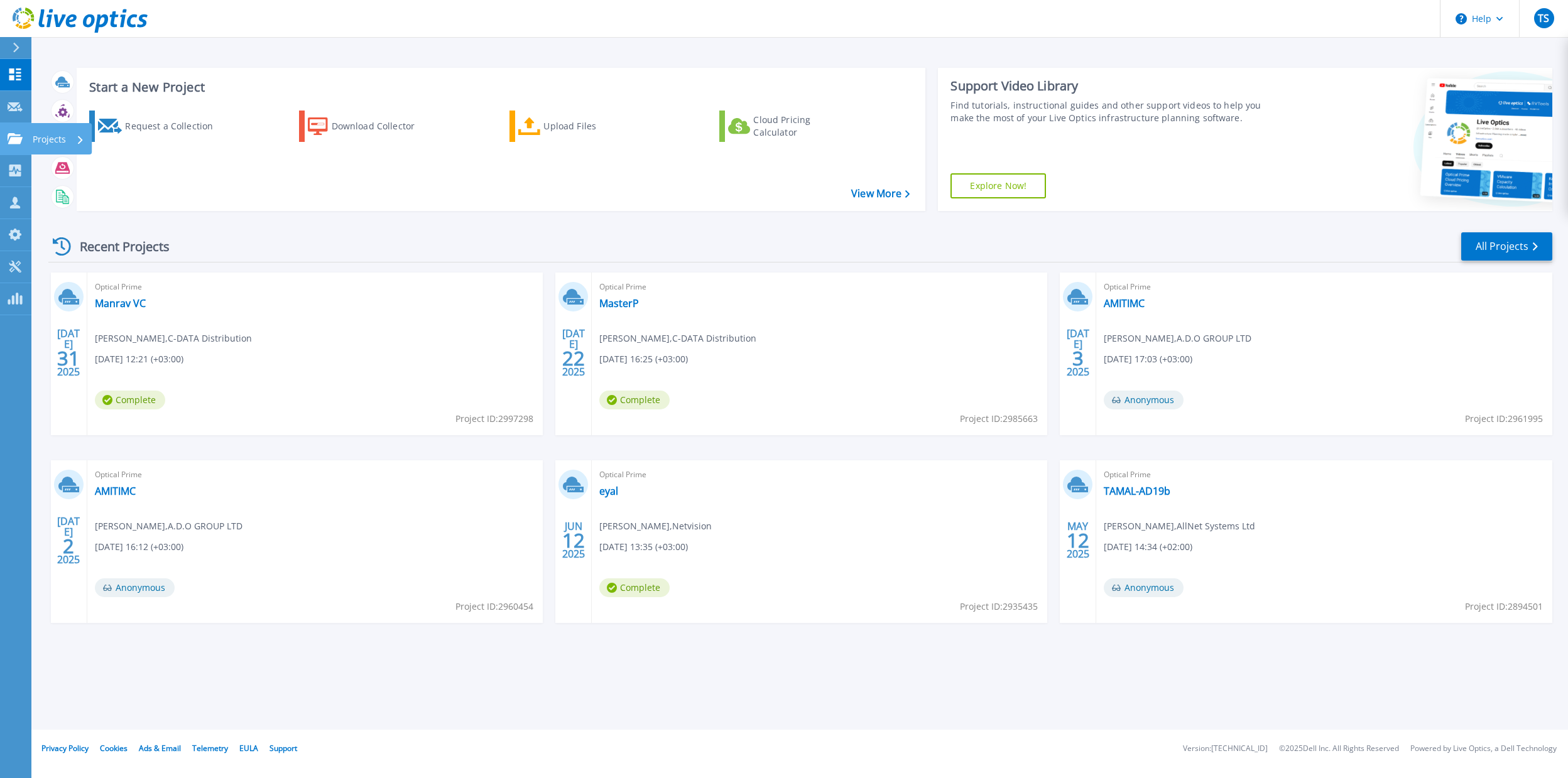
click at [16, 146] on link "Projects Projects" at bounding box center [15, 139] width 31 height 32
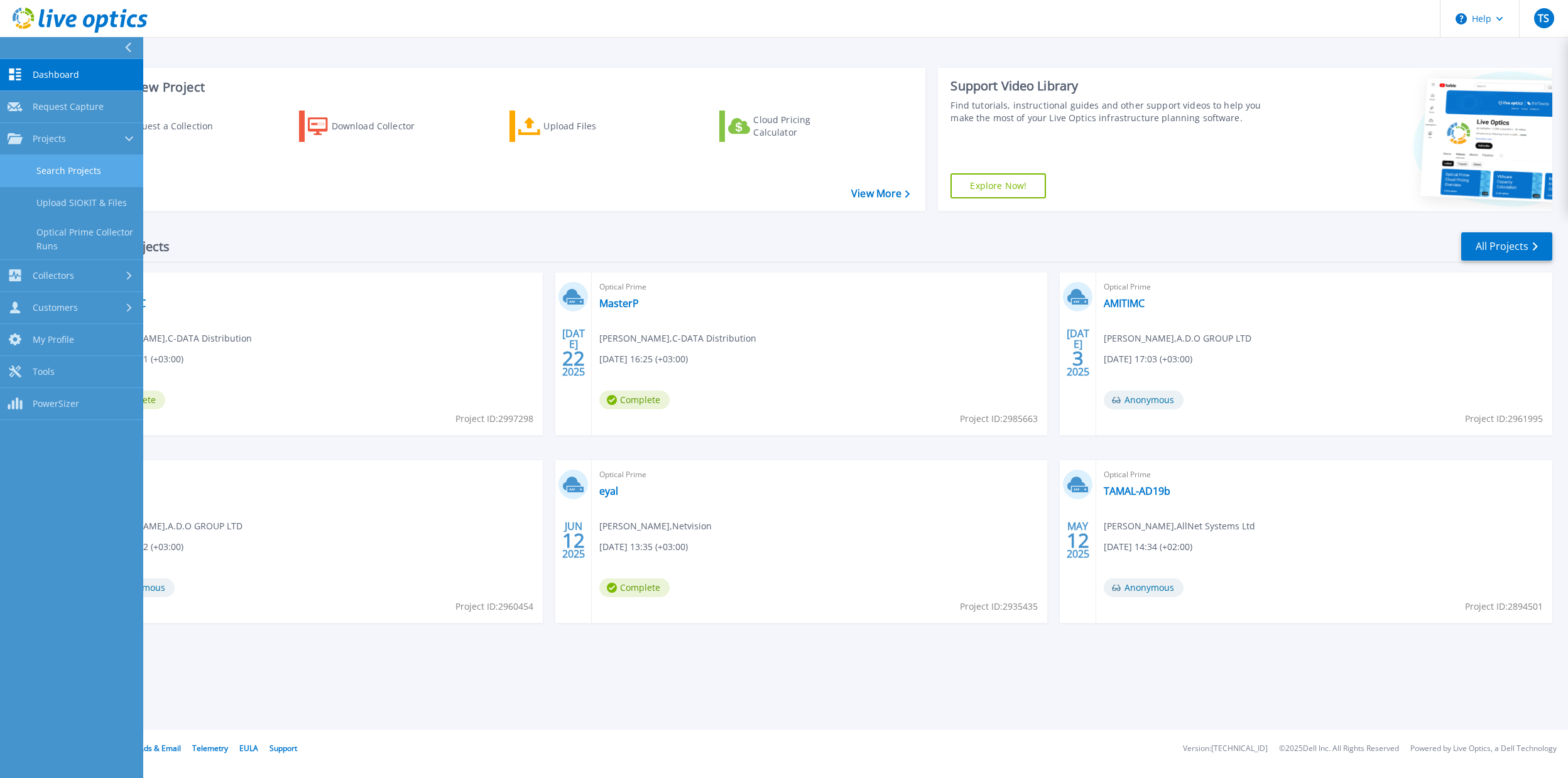
click at [97, 174] on link "Search Projects" at bounding box center [71, 171] width 143 height 32
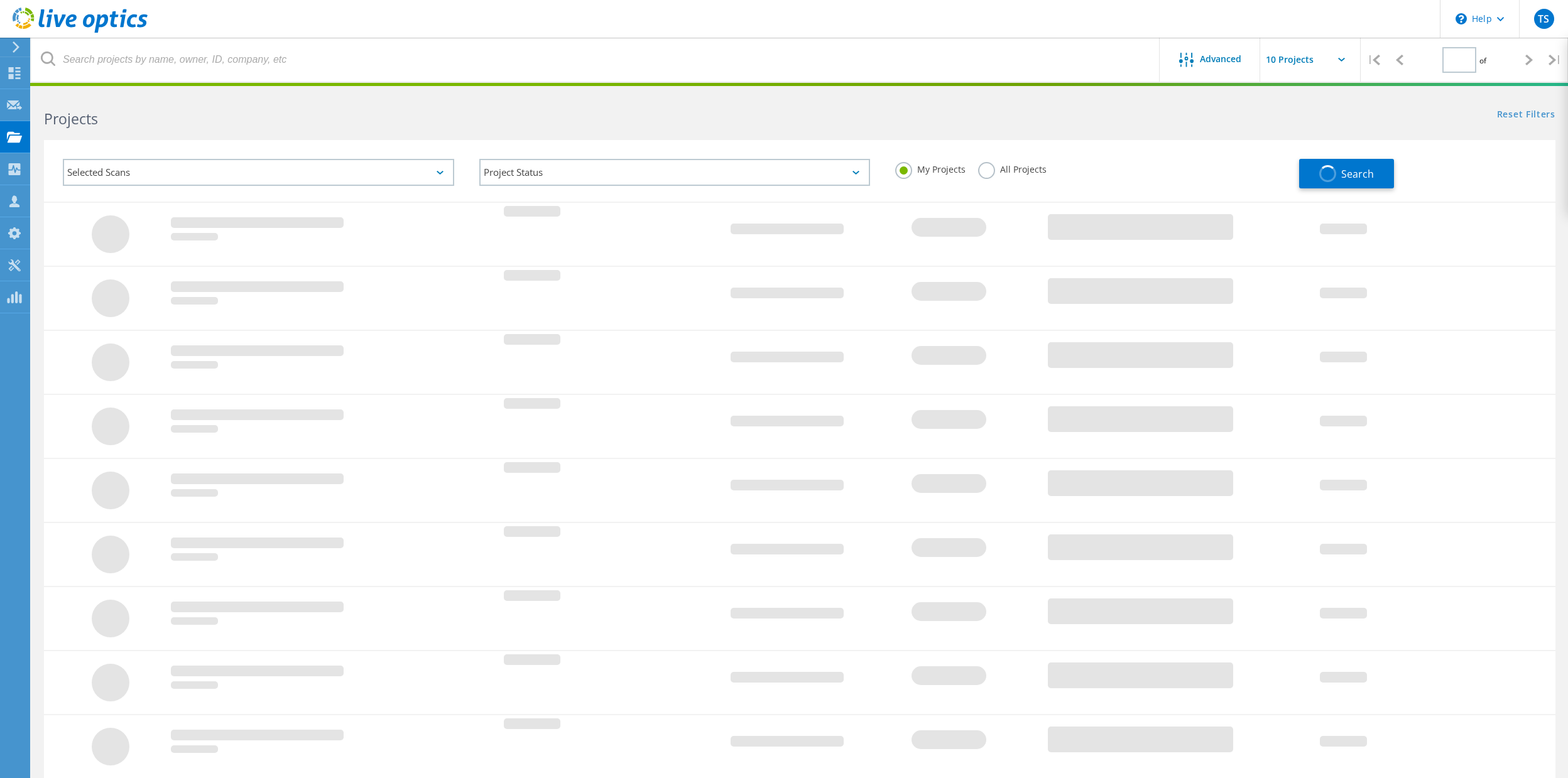
type input "1"
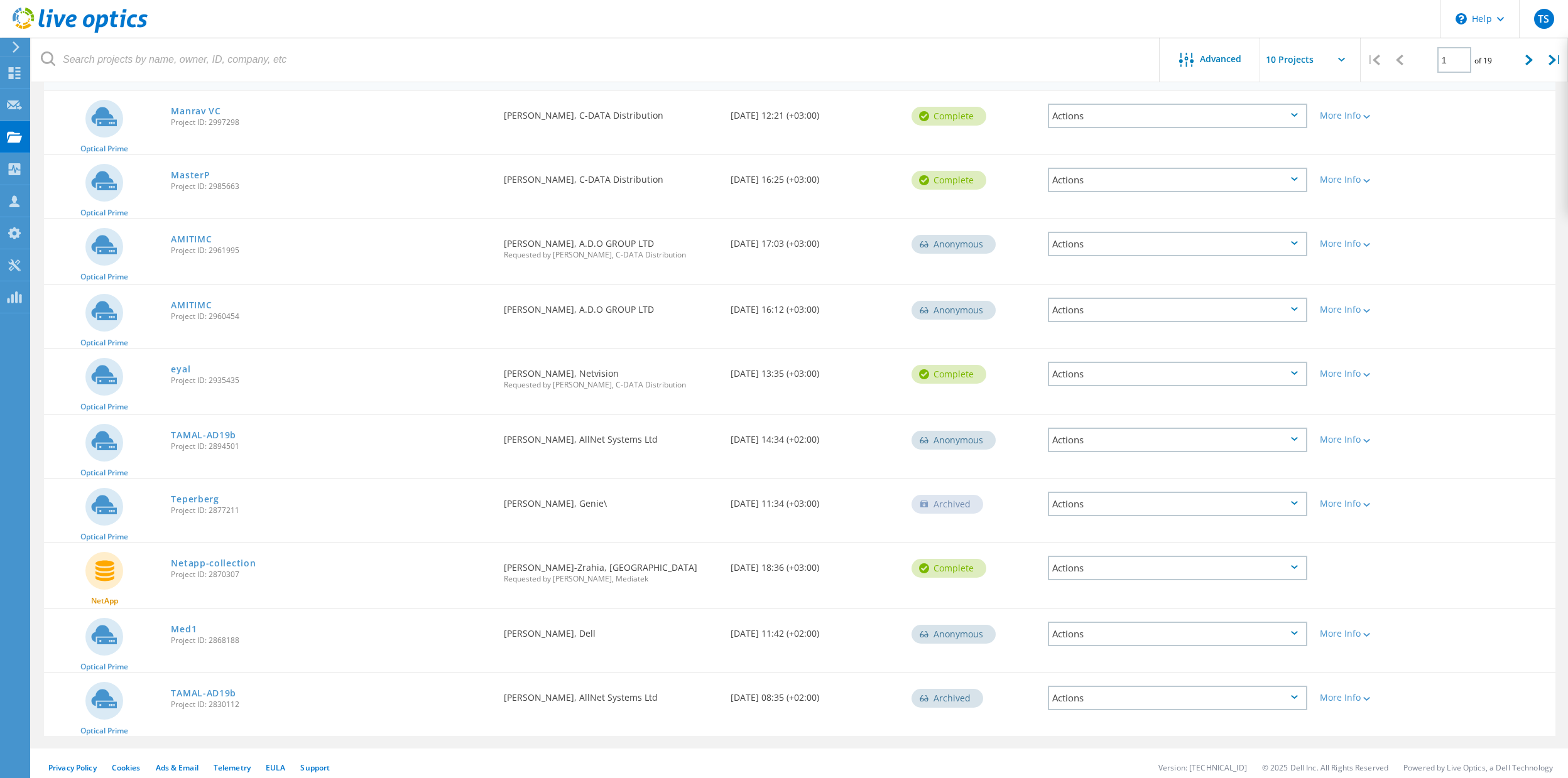
scroll to position [150, 0]
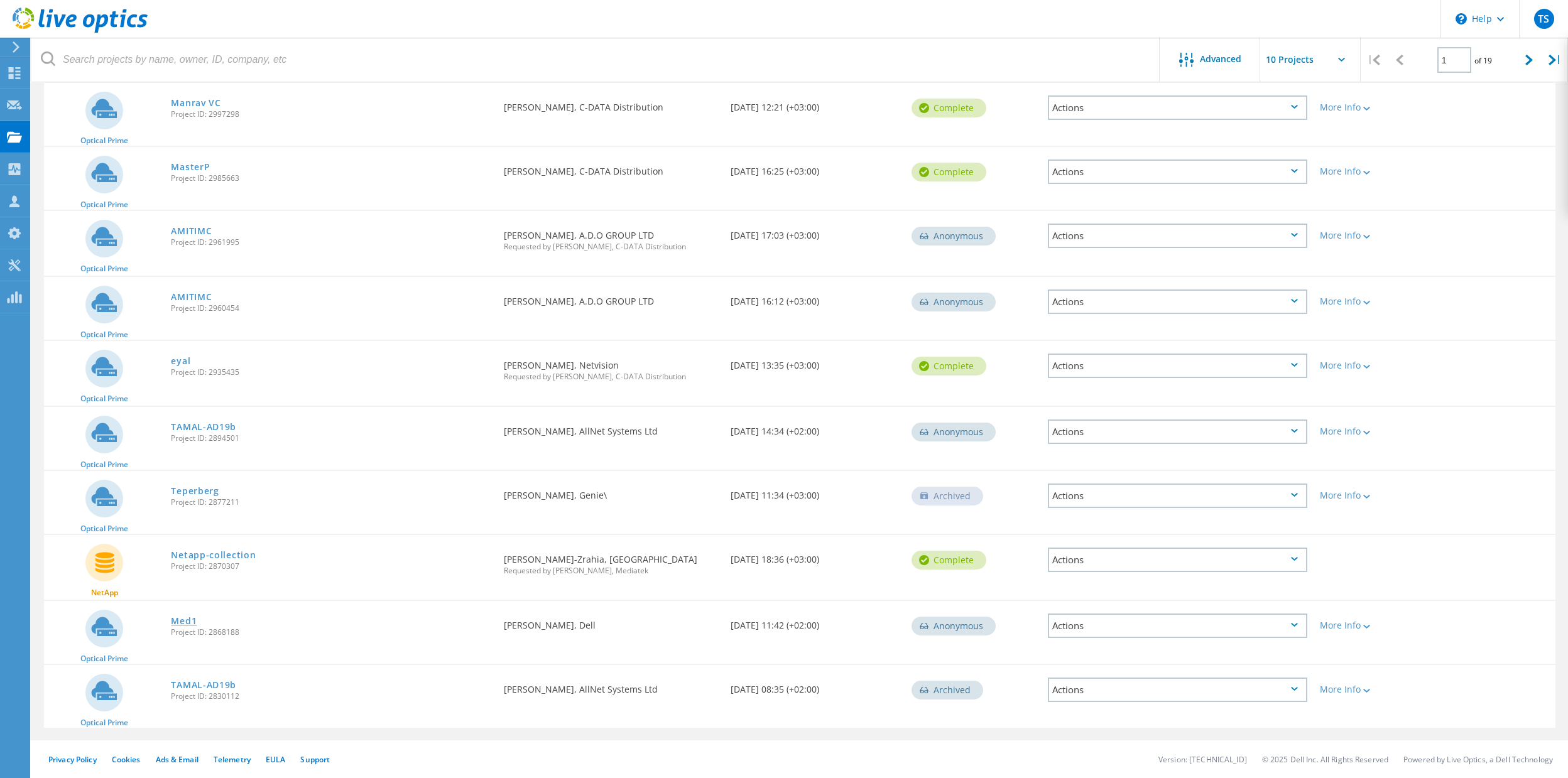
click at [175, 620] on link "Med1" at bounding box center [184, 620] width 26 height 9
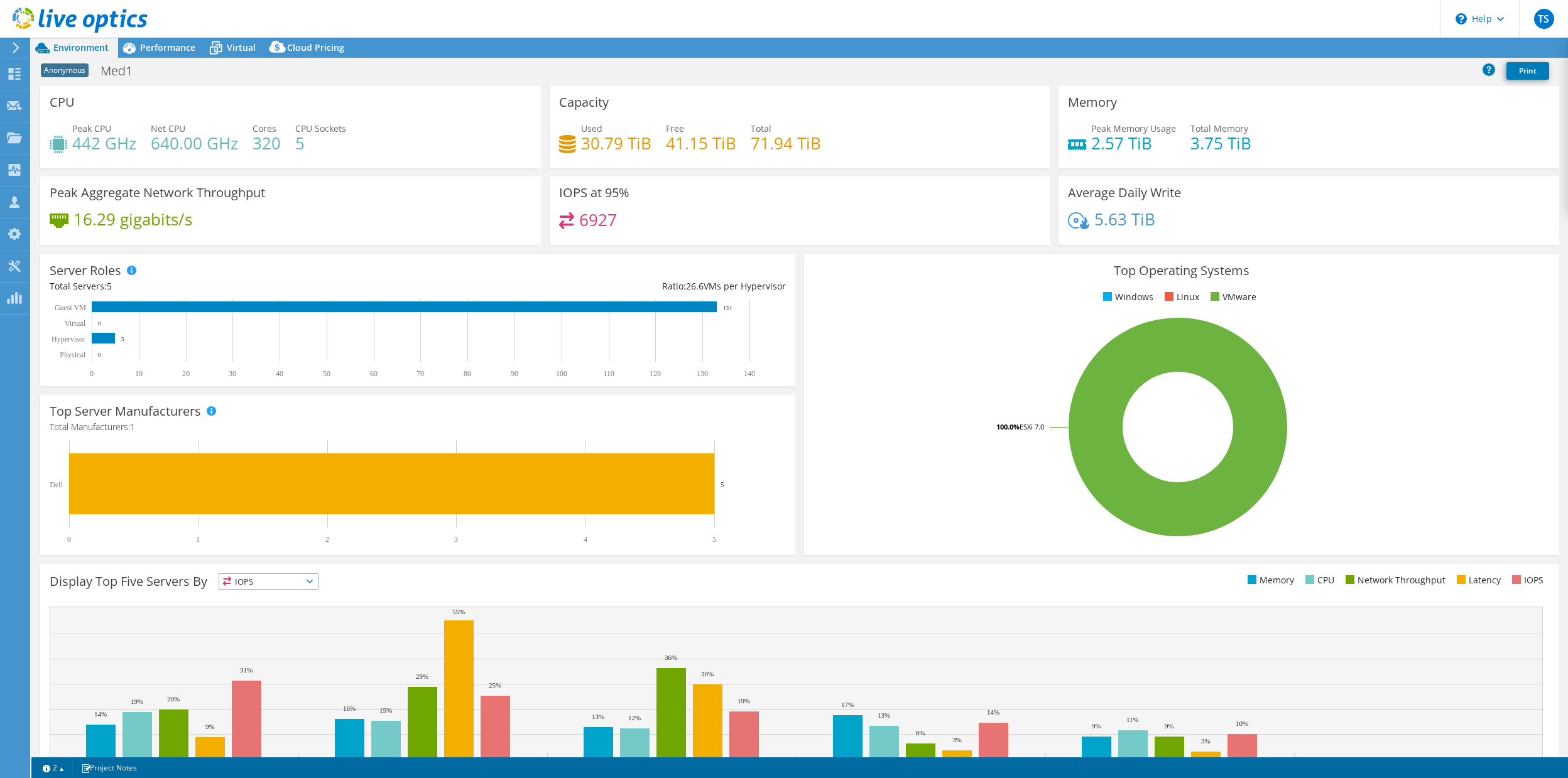
select select "USD"
drag, startPoint x: 279, startPoint y: 146, endPoint x: 244, endPoint y: 145, distance: 35.0
click at [244, 145] on div "Peak CPU 442 GHz Net CPU 640.00 GHz Cores 320 CPU Sockets 5" at bounding box center [290, 142] width 482 height 41
click at [282, 83] on div "Anonymous Med1 Print" at bounding box center [799, 73] width 1536 height 27
drag, startPoint x: 275, startPoint y: 139, endPoint x: 244, endPoint y: 138, distance: 31.0
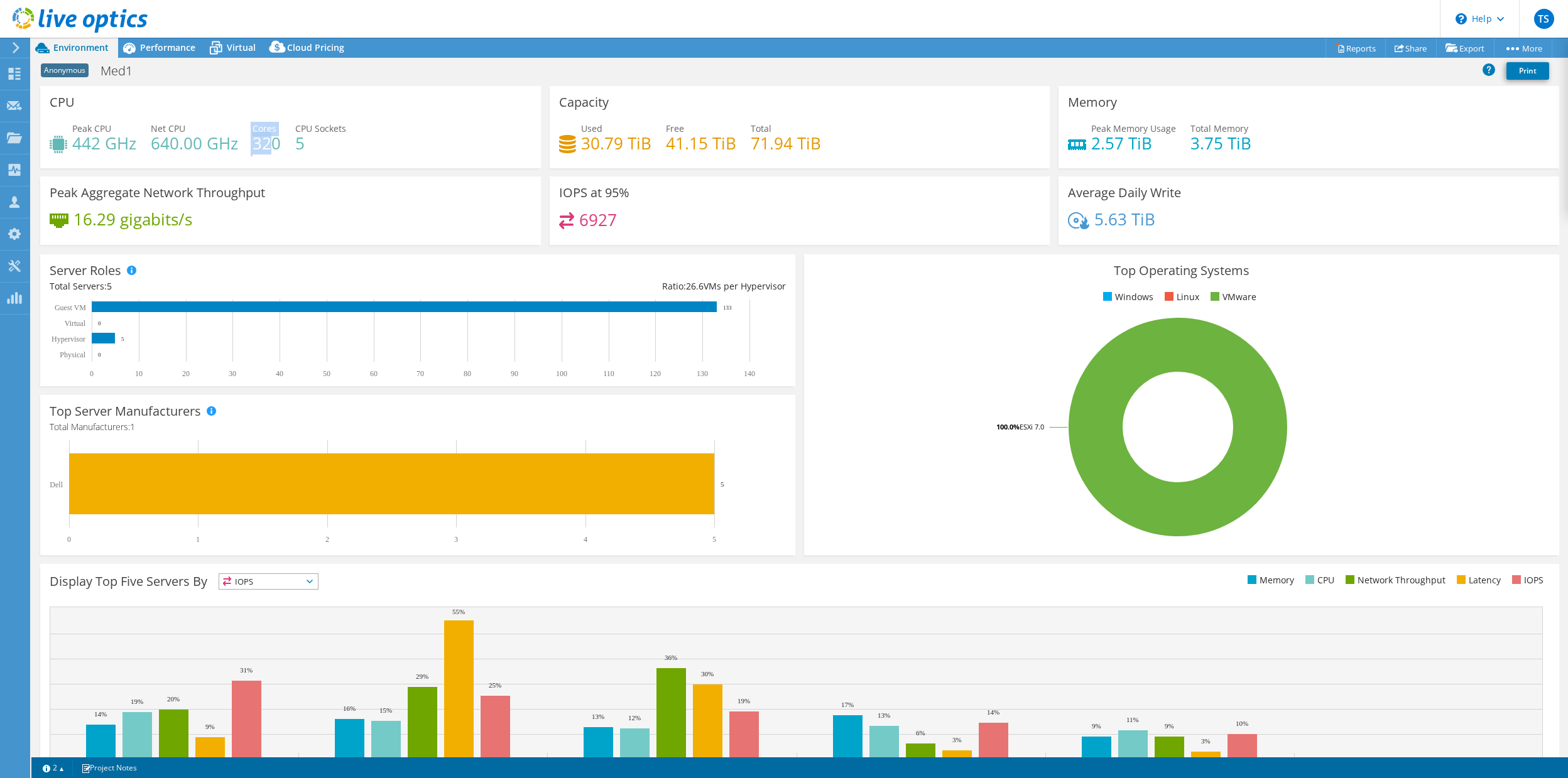
click at [244, 138] on div "Peak CPU 442 GHz Net CPU 640.00 GHz Cores 320 CPU Sockets 5" at bounding box center [290, 142] width 482 height 41
click at [261, 139] on h4 "320" at bounding box center [266, 142] width 28 height 14
click at [167, 52] on span "Performance" at bounding box center [167, 47] width 55 height 12
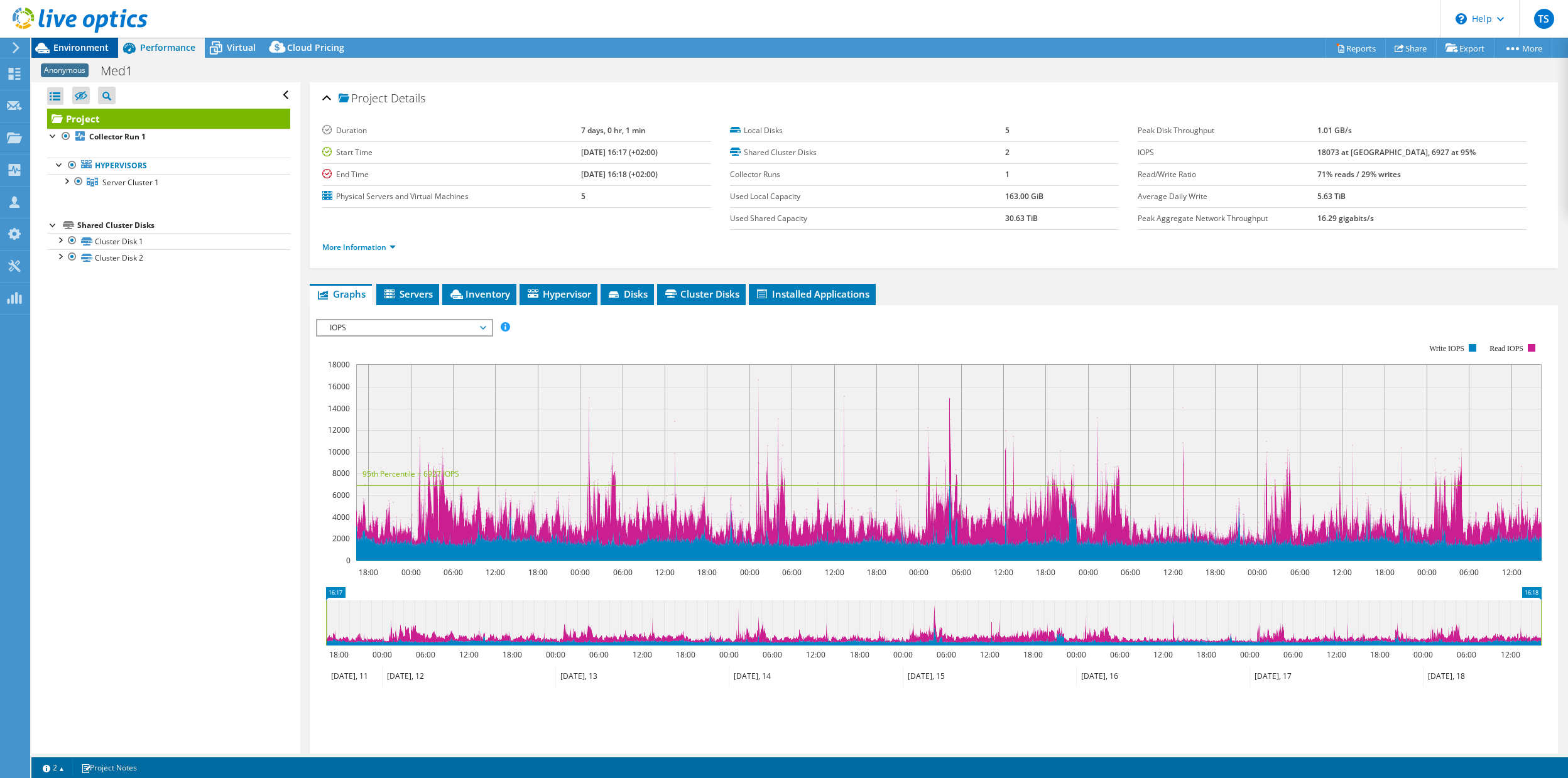
click at [103, 48] on span "Environment" at bounding box center [81, 47] width 55 height 12
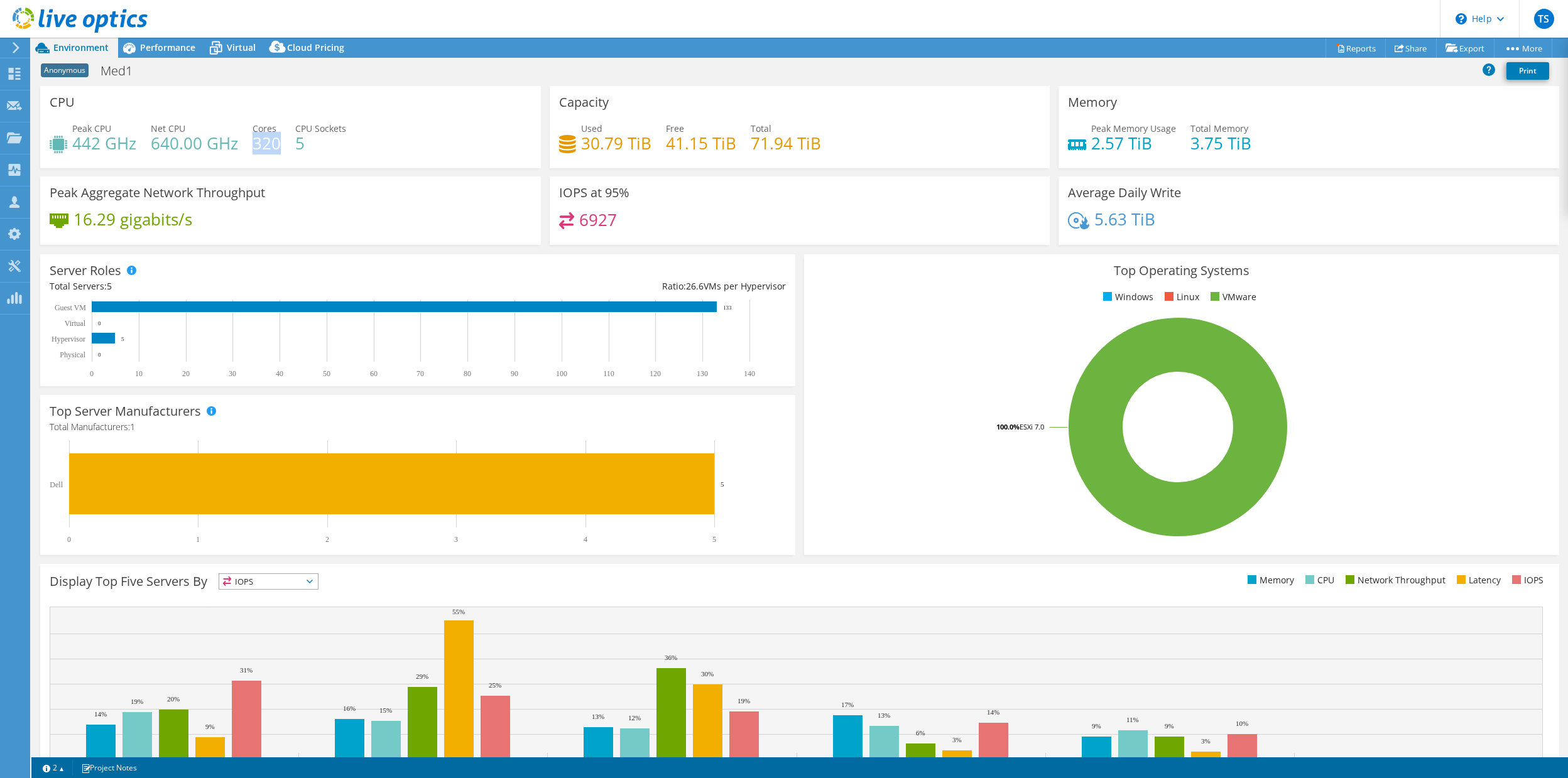
drag, startPoint x: 253, startPoint y: 145, endPoint x: 286, endPoint y: 146, distance: 33.0
click at [286, 146] on div "Peak CPU 442 GHz Net CPU 640.00 GHz Cores 320 CPU Sockets 5" at bounding box center [290, 142] width 482 height 41
click at [272, 149] on h4 "320" at bounding box center [266, 142] width 28 height 14
drag, startPoint x: 279, startPoint y: 144, endPoint x: 237, endPoint y: 151, distance: 42.6
click at [237, 151] on div "Peak CPU 442 GHz Net CPU 640.00 GHz Cores 320 CPU Sockets 5" at bounding box center [290, 142] width 482 height 41
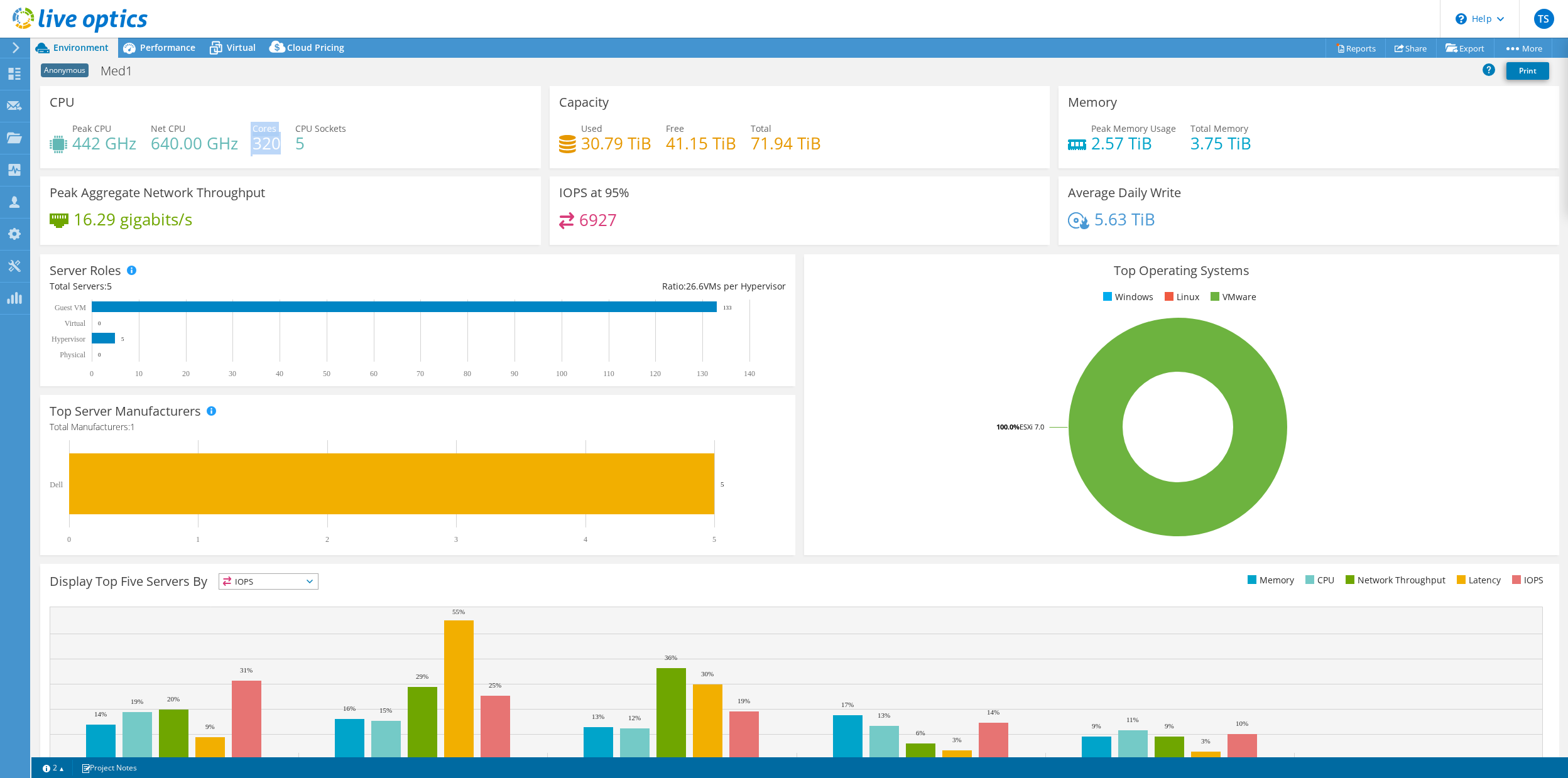
click at [254, 130] on span "Cores" at bounding box center [265, 128] width 24 height 12
click at [159, 42] on span "Performance" at bounding box center [167, 47] width 55 height 12
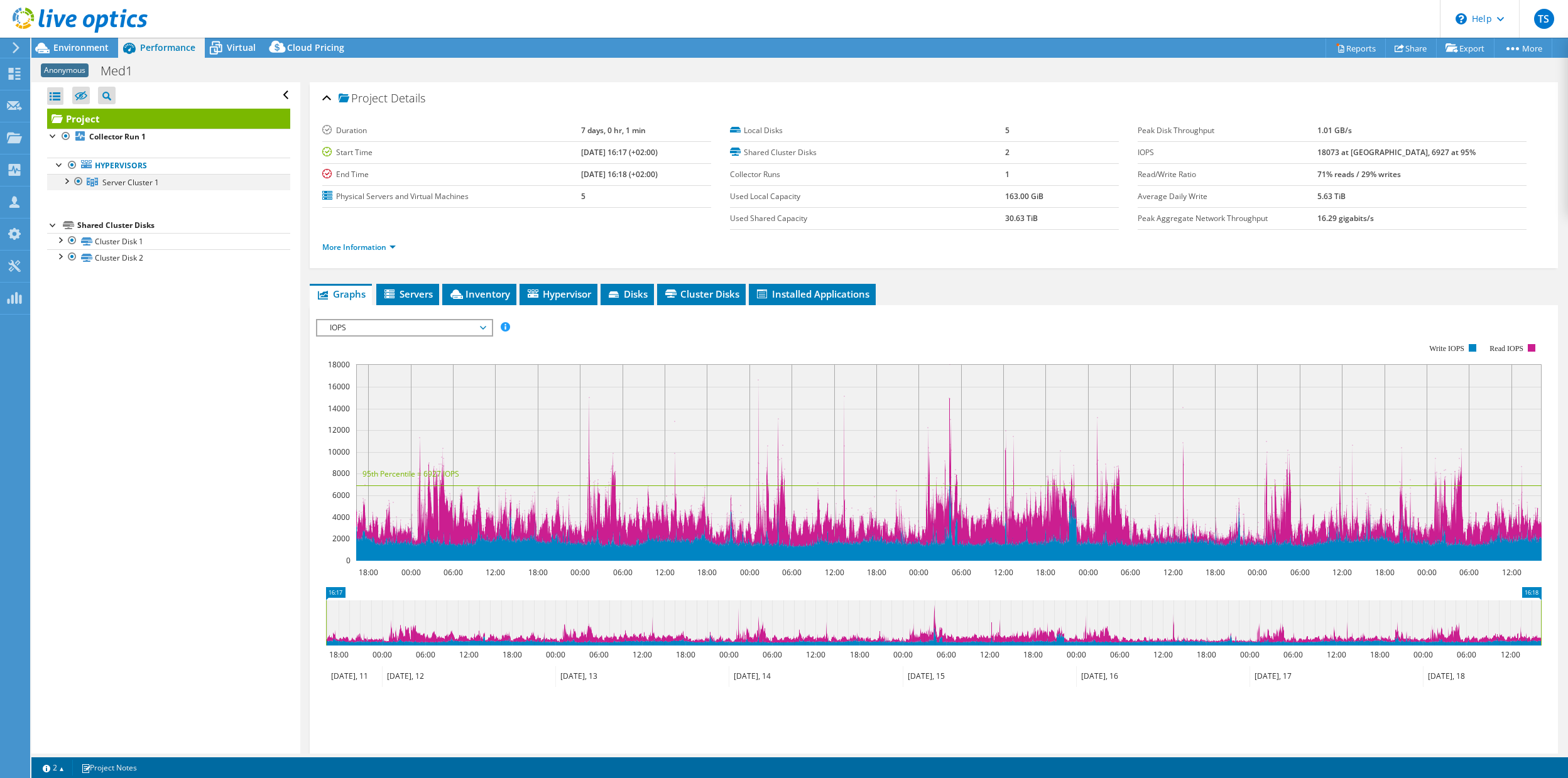
click at [68, 183] on div at bounding box center [66, 180] width 13 height 13
click at [80, 48] on span "Environment" at bounding box center [81, 47] width 55 height 12
